Goal: Transaction & Acquisition: Purchase product/service

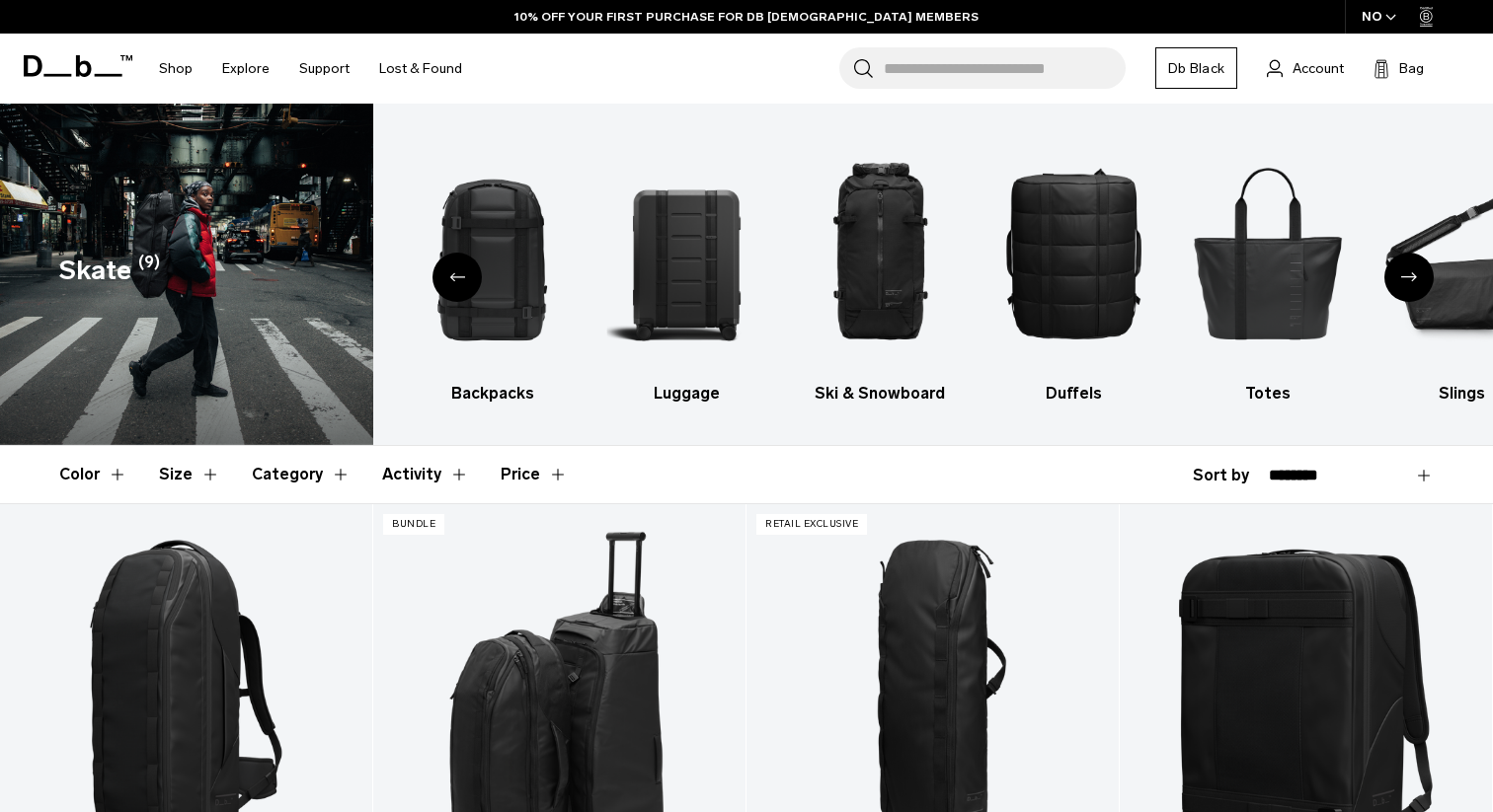
click at [1417, 278] on div "Next slide" at bounding box center [1409, 278] width 50 height 50
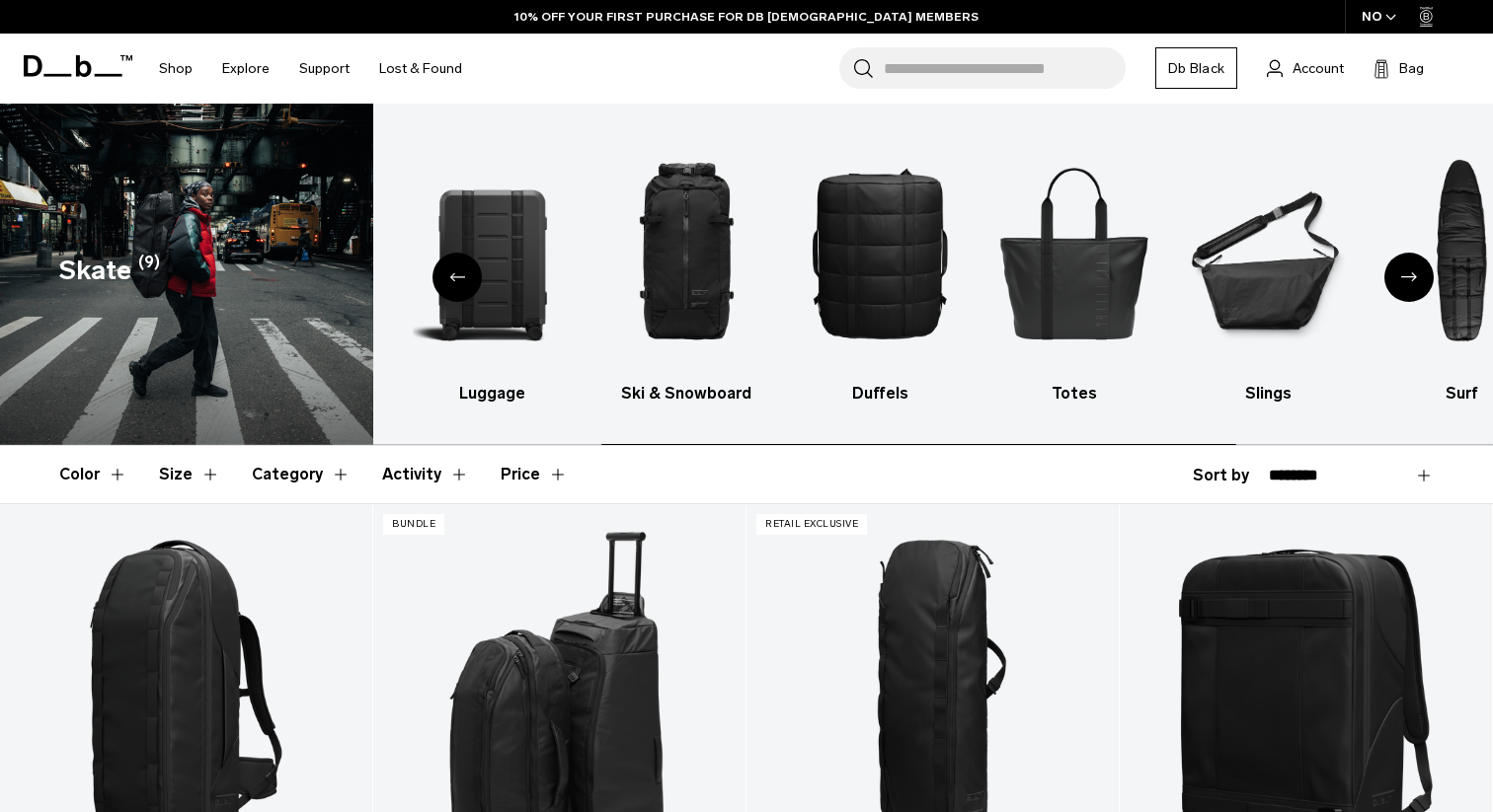
click at [1417, 278] on div "Next slide" at bounding box center [1409, 278] width 50 height 50
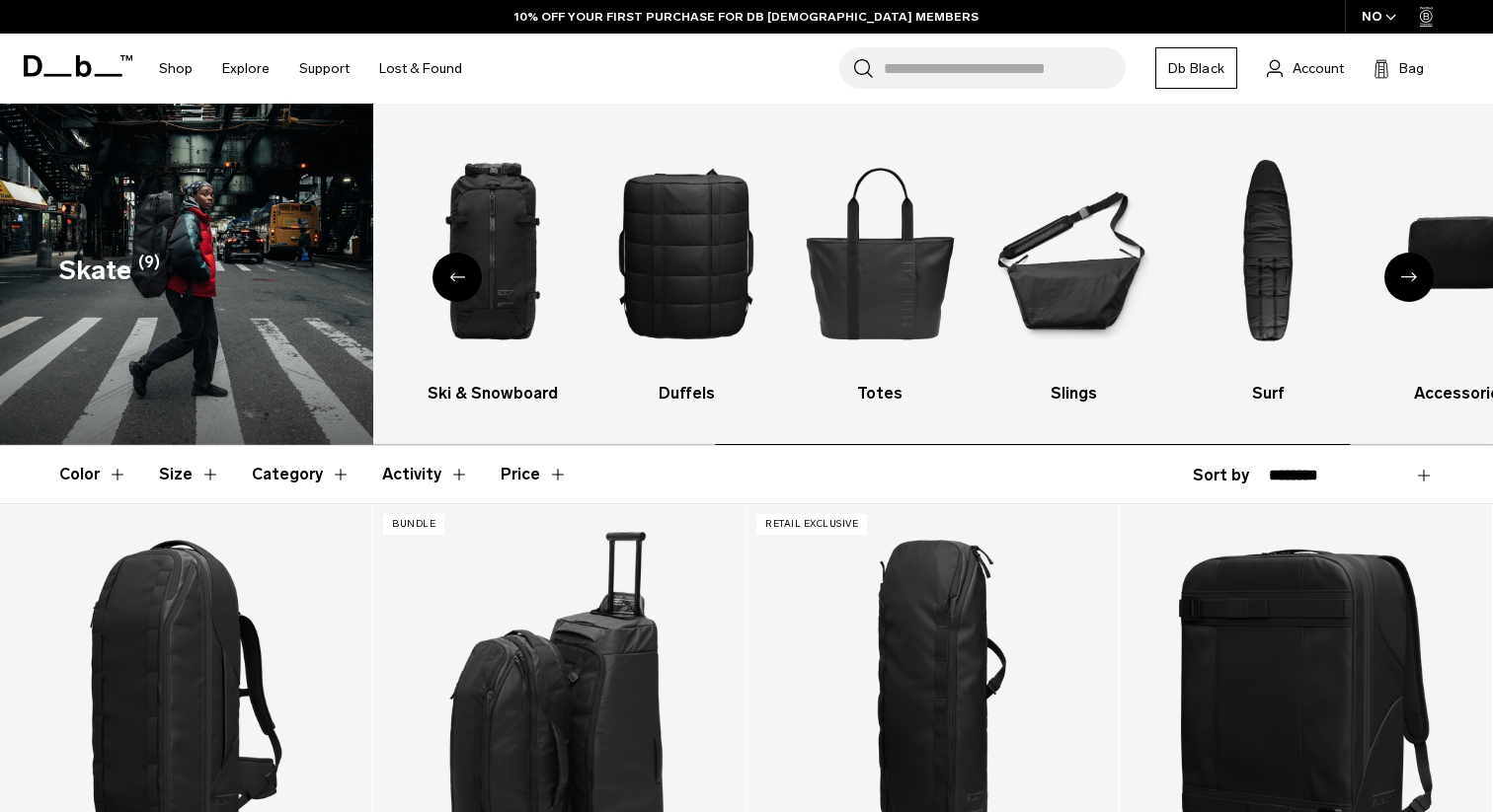
click at [1417, 278] on div "Next slide" at bounding box center [1409, 278] width 50 height 50
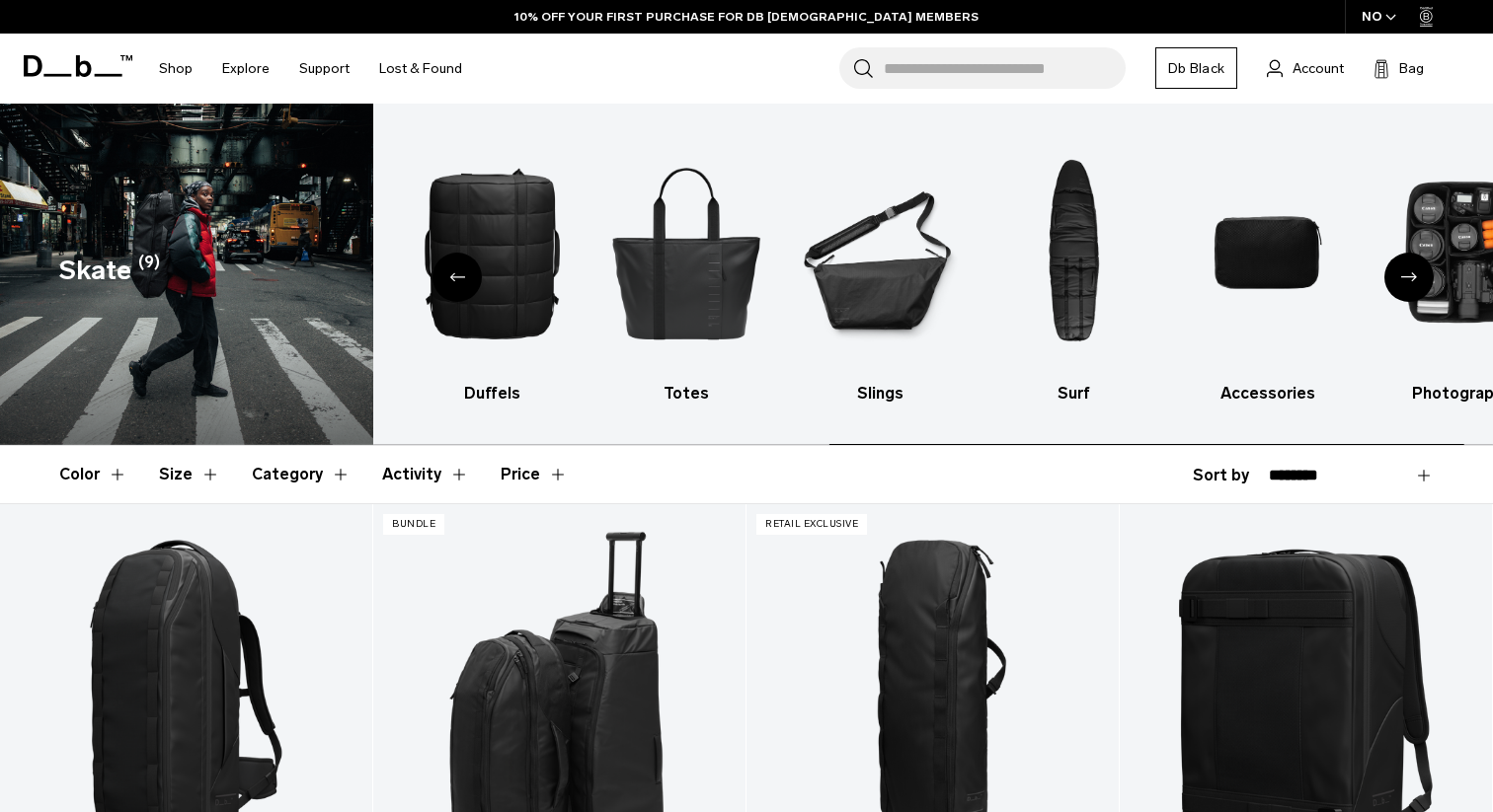
click at [1417, 278] on div "Next slide" at bounding box center [1409, 278] width 50 height 50
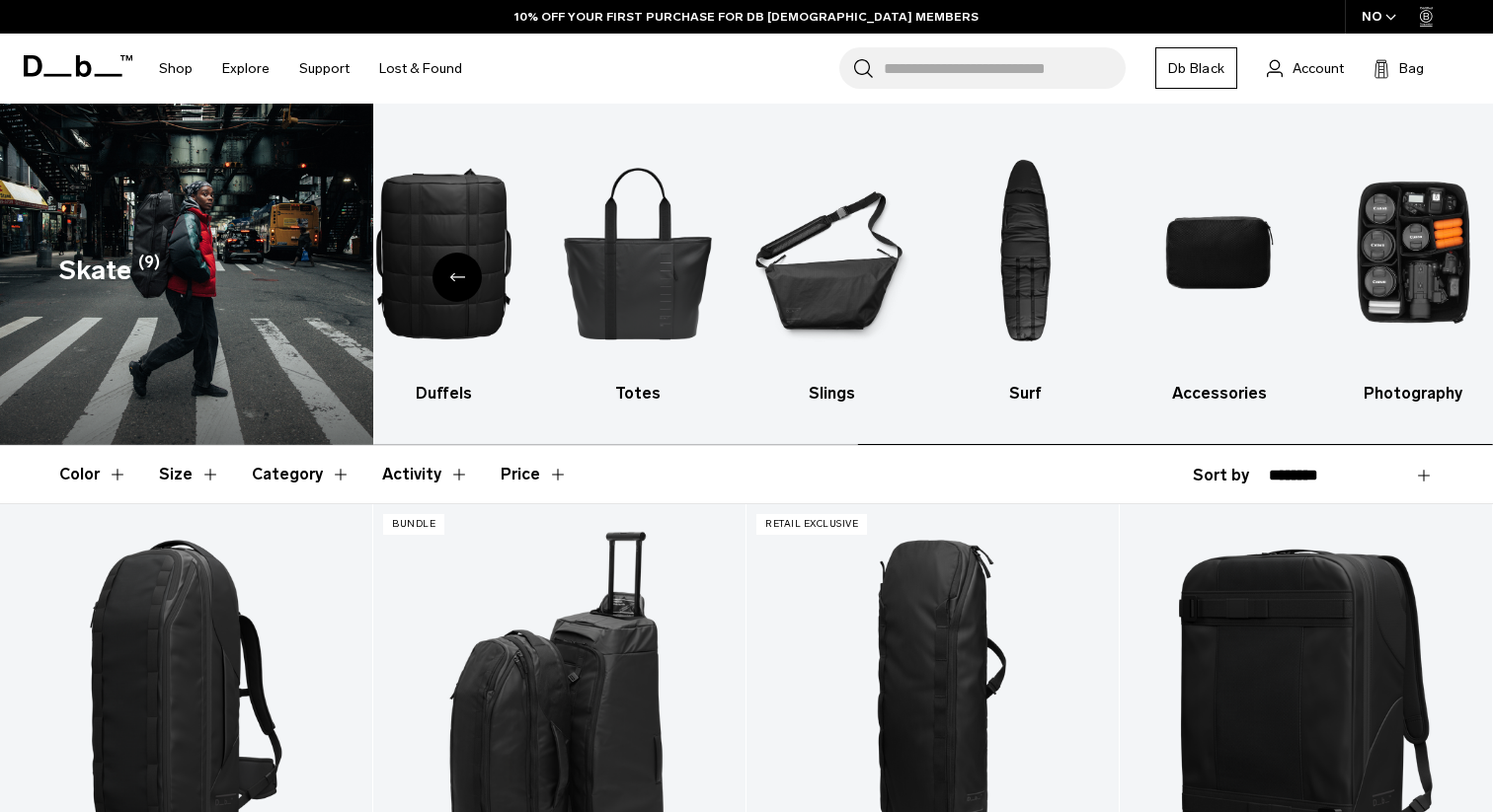
click at [1417, 278] on img "10 / 10" at bounding box center [1413, 253] width 159 height 239
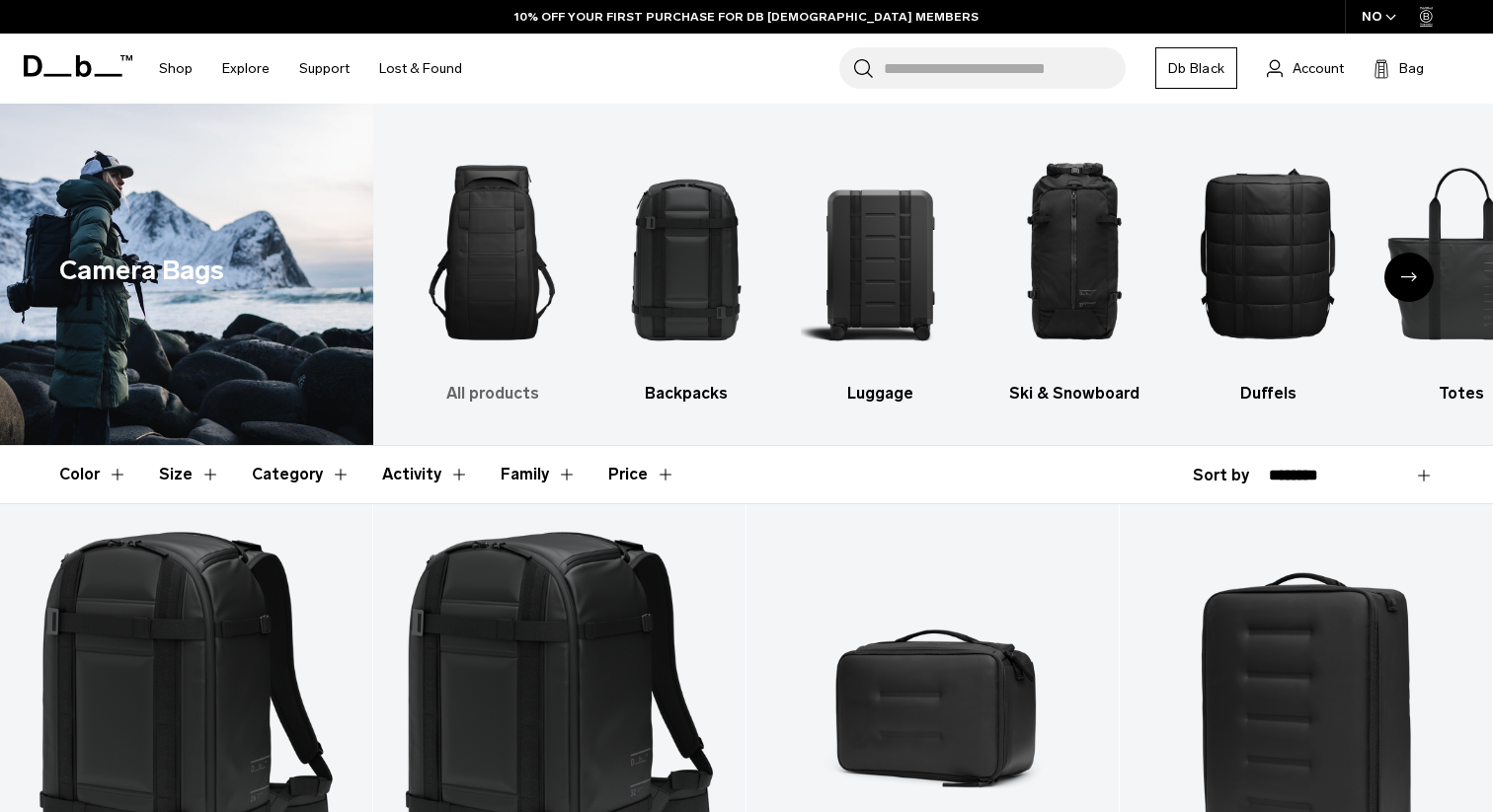
click at [480, 312] on img "1 / 10" at bounding box center [493, 253] width 159 height 239
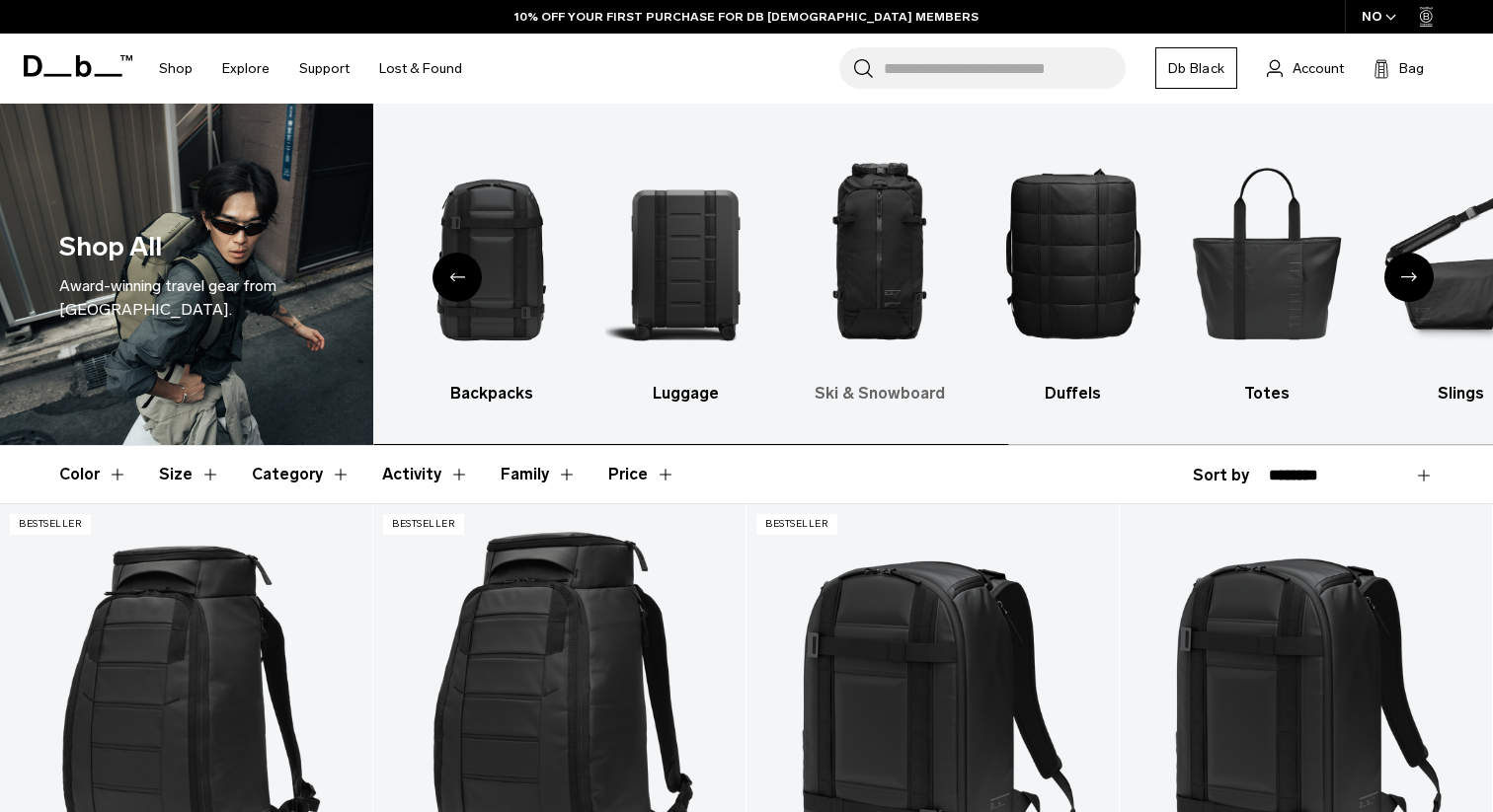
click at [871, 266] on img "3 / 10" at bounding box center [880, 253] width 159 height 239
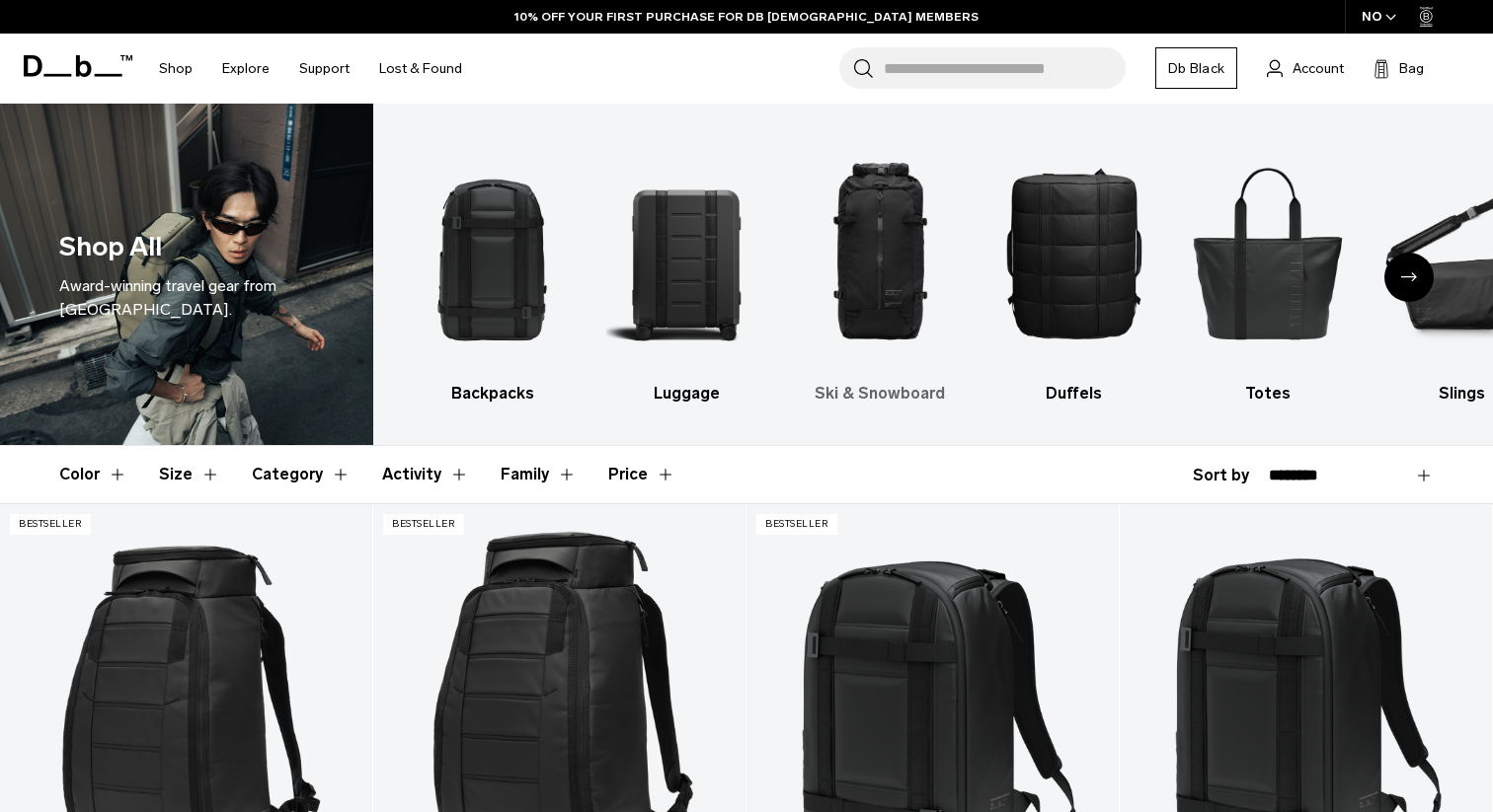
click at [887, 282] on img "3 / 10" at bounding box center [881, 253] width 159 height 239
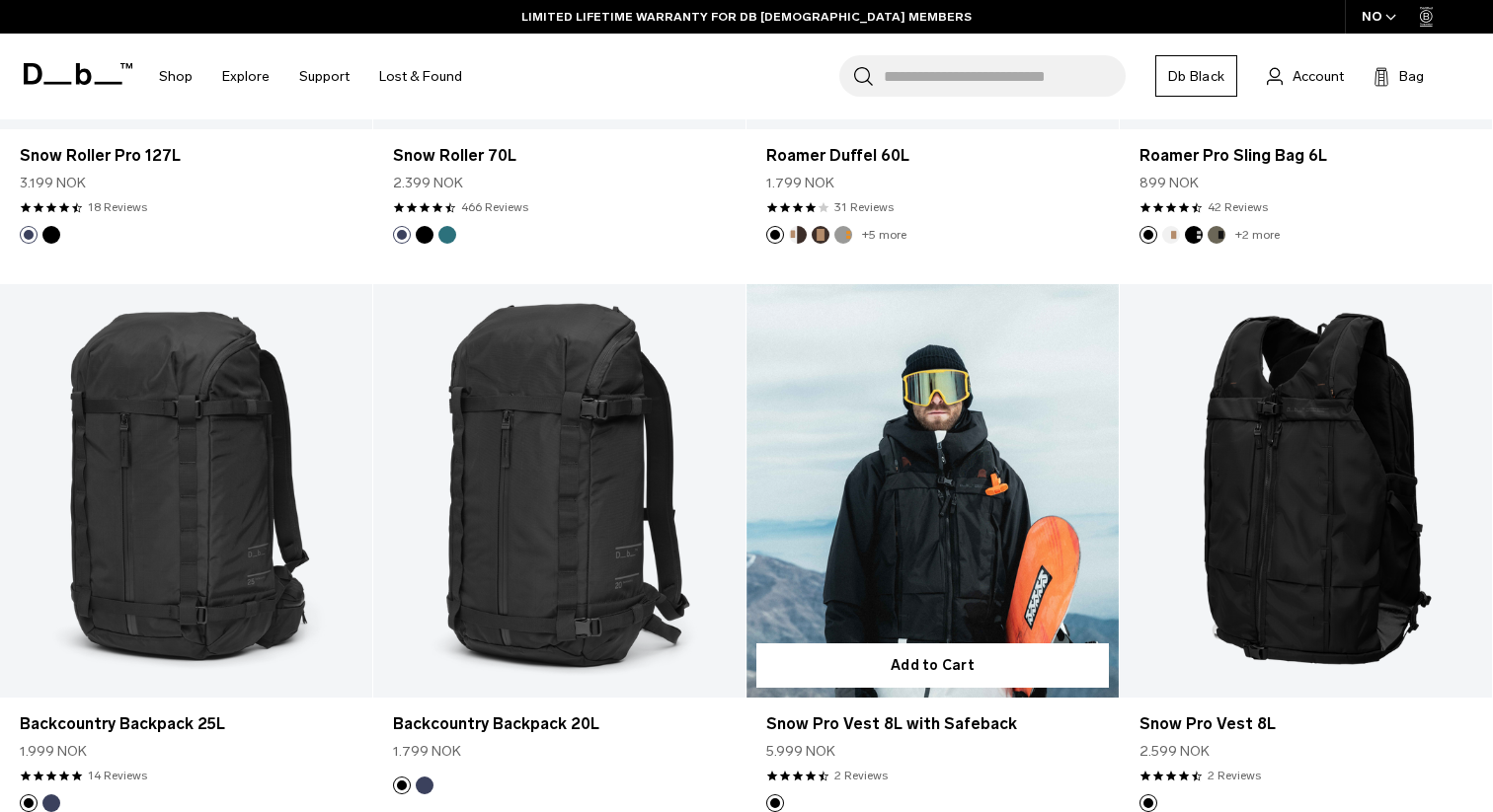
scroll to position [465, 0]
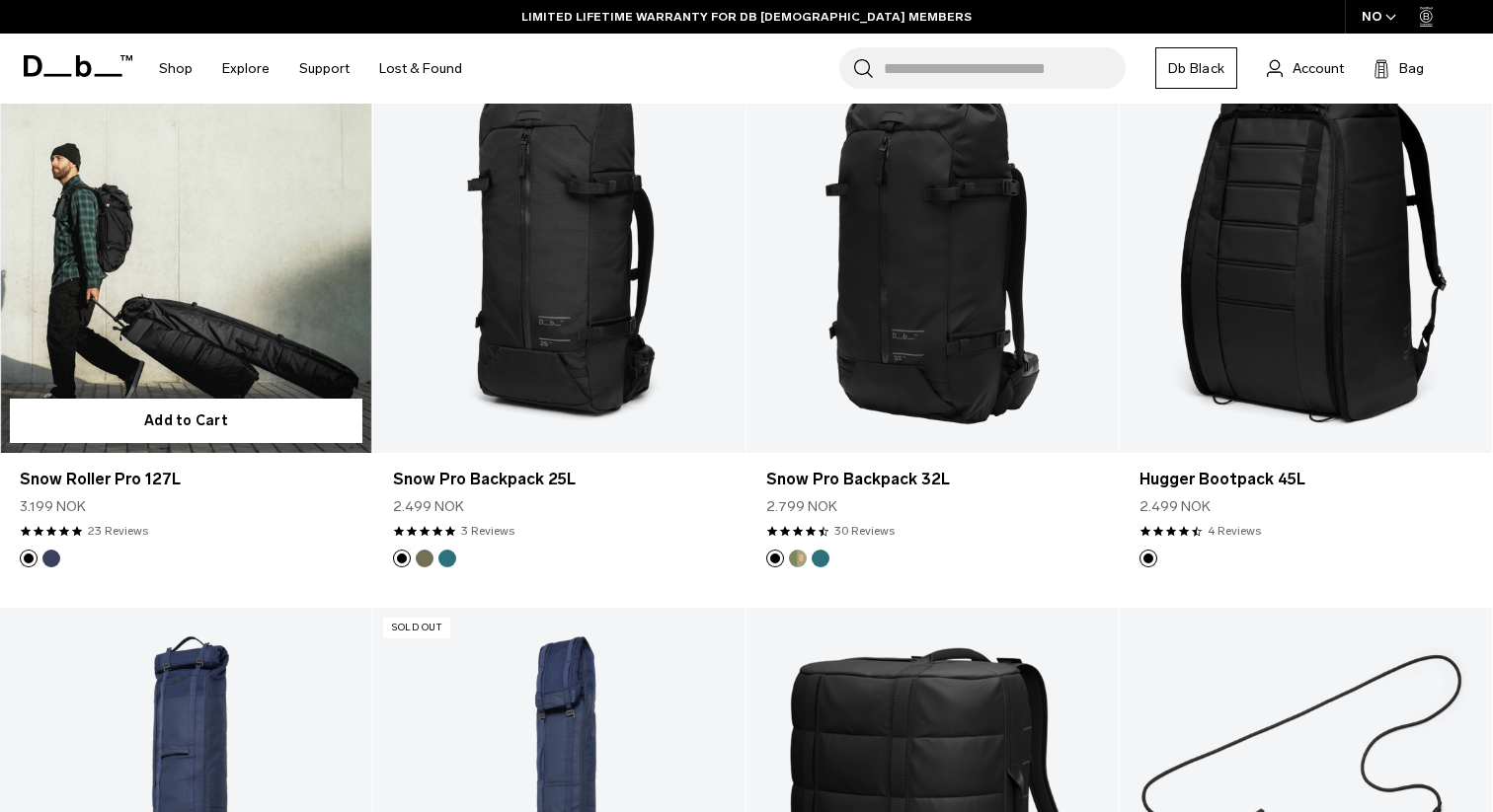
click at [218, 331] on link "Snow Roller Pro 127L" at bounding box center [186, 247] width 372 height 414
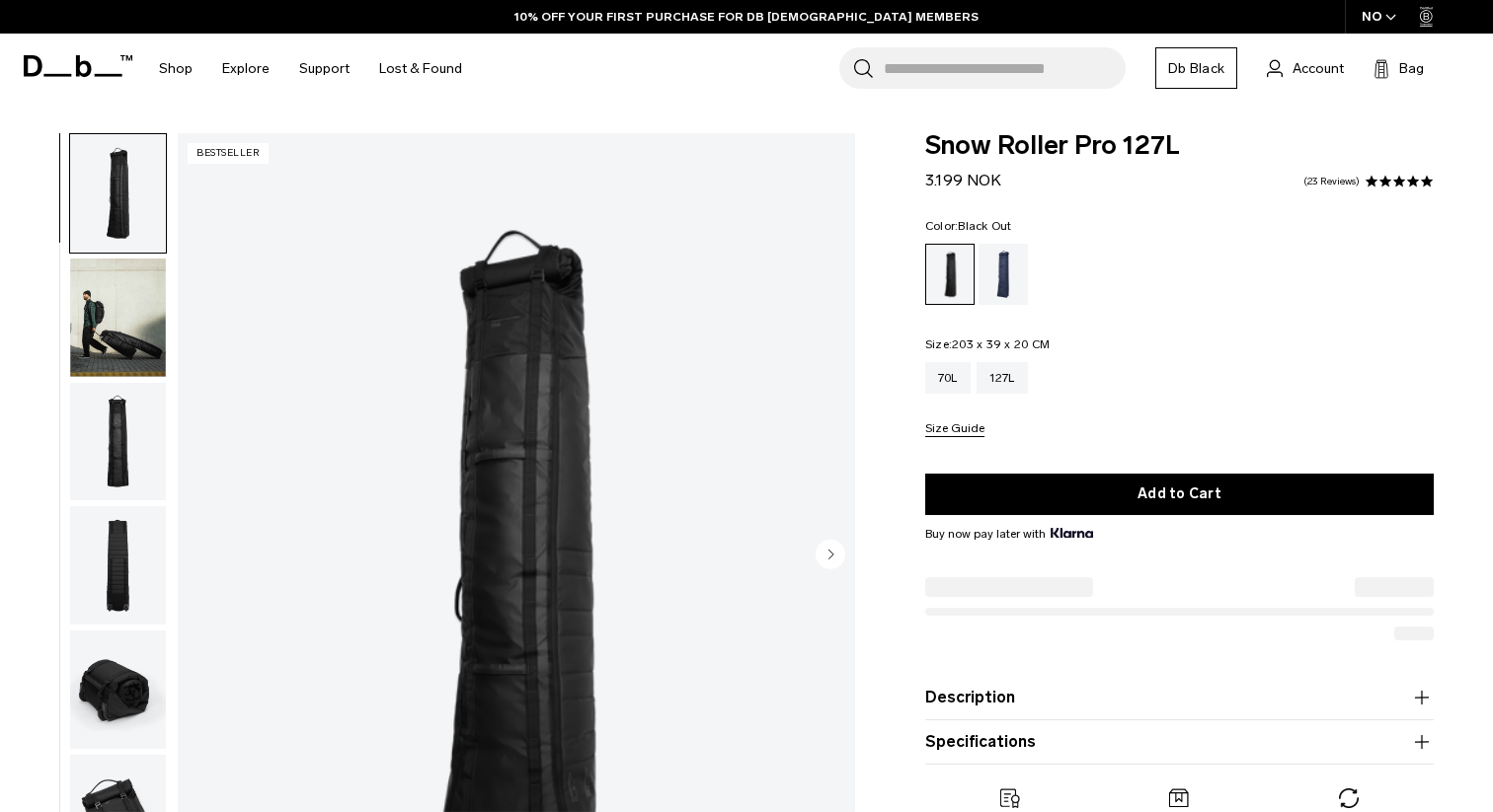
click at [110, 344] on img "button" at bounding box center [117, 317] width 96 height 118
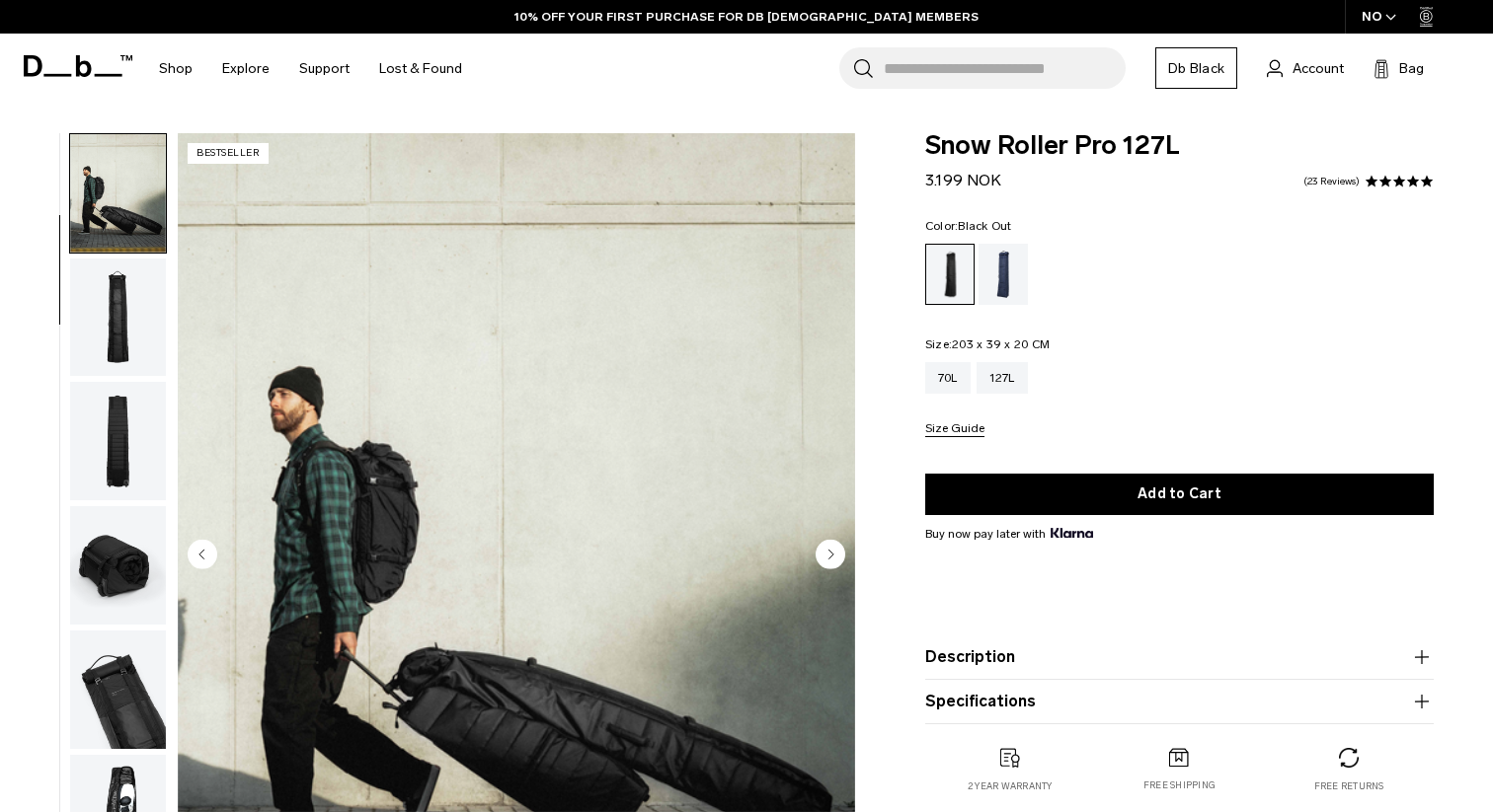
click at [125, 357] on img "button" at bounding box center [117, 317] width 96 height 118
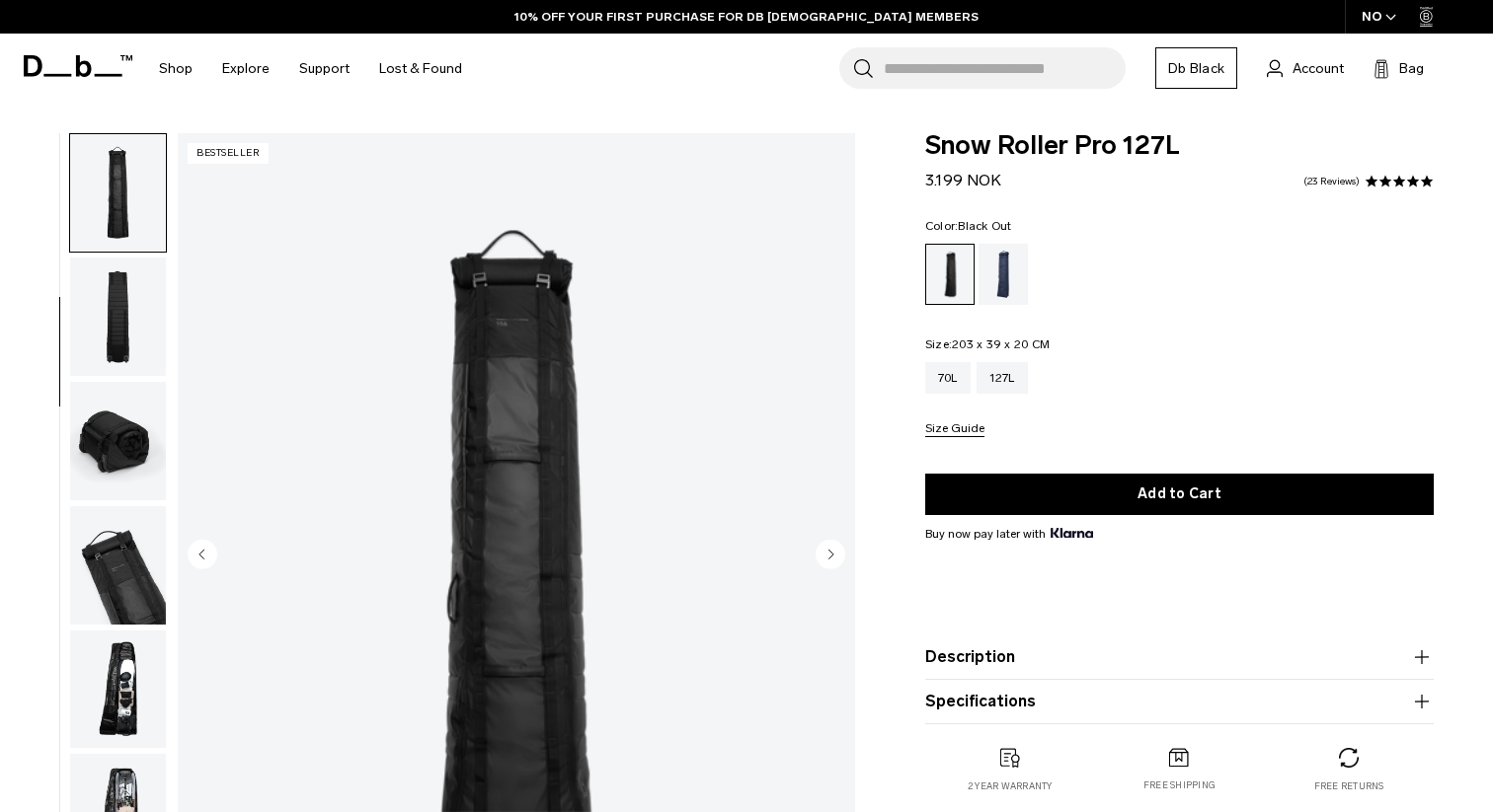
click at [132, 345] on img "button" at bounding box center [117, 316] width 96 height 118
